Goal: Task Accomplishment & Management: Use online tool/utility

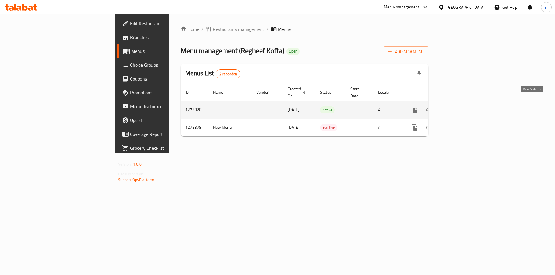
click at [460, 107] on icon "enhanced table" at bounding box center [456, 110] width 7 height 7
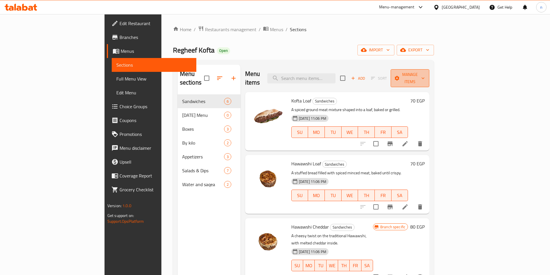
click at [430, 78] on button "Manage items" at bounding box center [410, 78] width 39 height 18
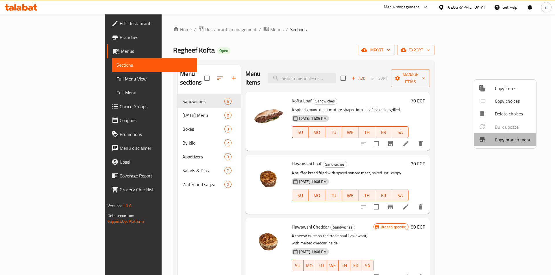
click at [504, 140] on span "Copy branch menu" at bounding box center [513, 139] width 37 height 7
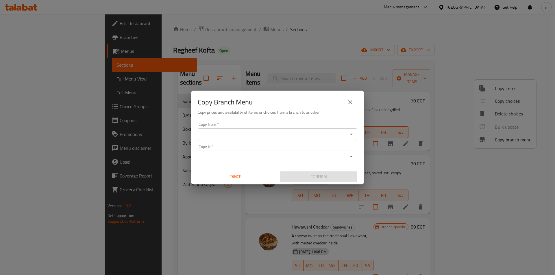
click at [285, 131] on input "Copy from   *" at bounding box center [272, 134] width 147 height 8
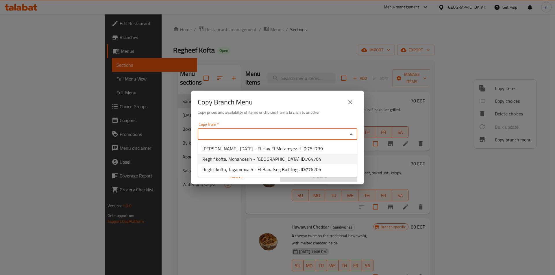
click at [282, 154] on li "Reghif kofta, Mohandesin - Lebanon Square ID: 764704" at bounding box center [278, 159] width 160 height 10
type input "Reghif kofta, Mohandesin - Lebanon Square"
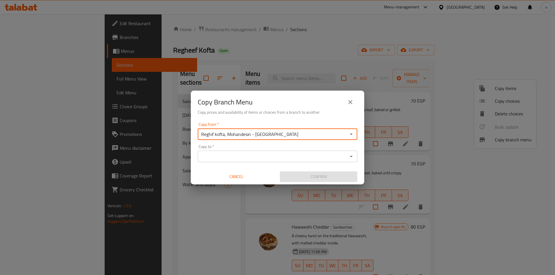
click at [239, 162] on div "Copy to *" at bounding box center [278, 157] width 160 height 12
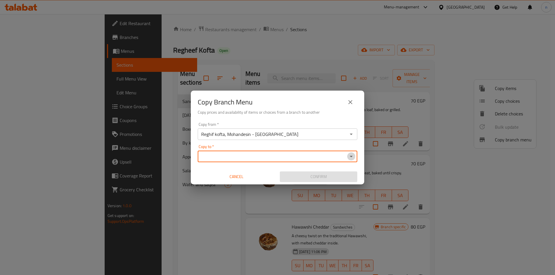
click at [353, 157] on icon "Open" at bounding box center [351, 156] width 7 height 7
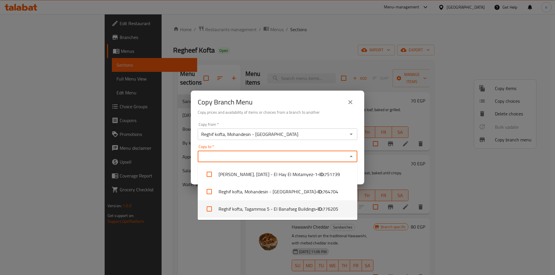
click at [326, 207] on span "776205" at bounding box center [330, 209] width 16 height 7
checkbox input "true"
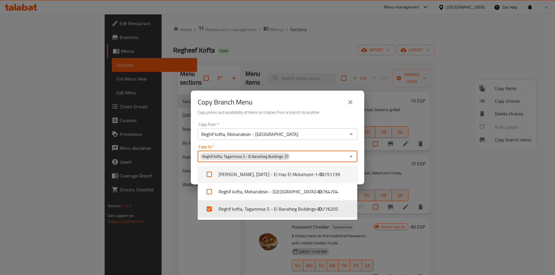
click at [162, 210] on div "Copy Branch Menu Copy prices and availability of items or choices from a branch…" at bounding box center [277, 137] width 555 height 275
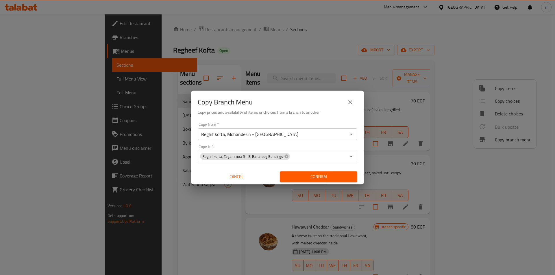
click at [351, 134] on icon "Open" at bounding box center [351, 134] width 3 height 1
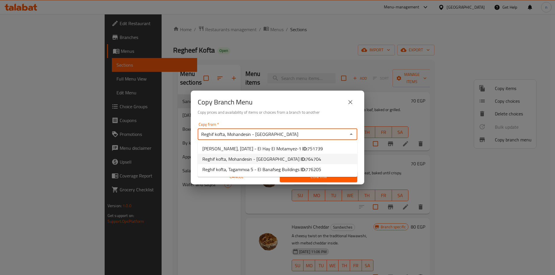
click at [317, 159] on li "Reghif kofta, Mohandesin - Lebanon Square ID: 764704" at bounding box center [278, 159] width 160 height 10
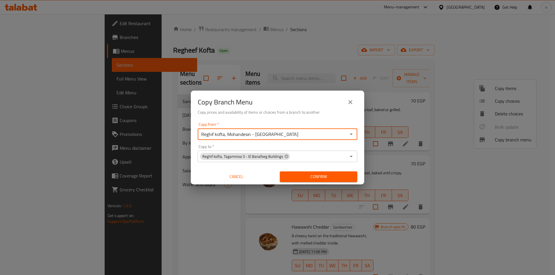
click at [318, 178] on span "Confirm" at bounding box center [318, 176] width 68 height 7
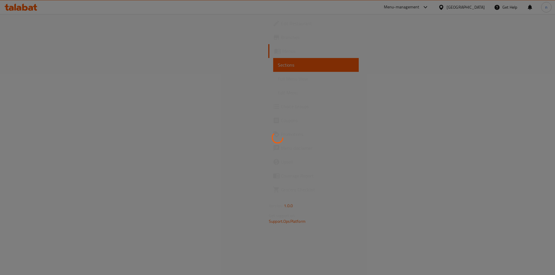
click at [46, 42] on div at bounding box center [277, 137] width 555 height 275
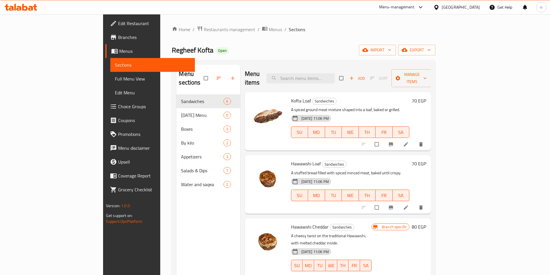
click at [118, 38] on span "Branches" at bounding box center [154, 37] width 72 height 7
